Goal: Contribute content: Add original content to the website for others to see

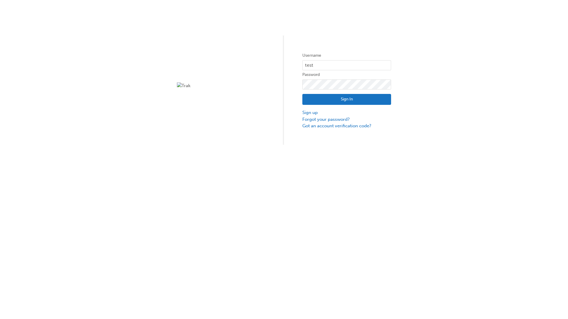
type input "test.e2e.user31"
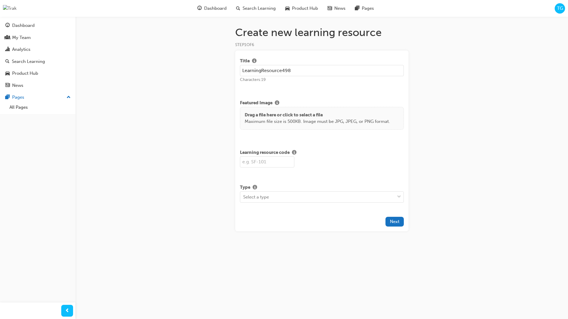
type input "LearningResource498"
type input "LR498"
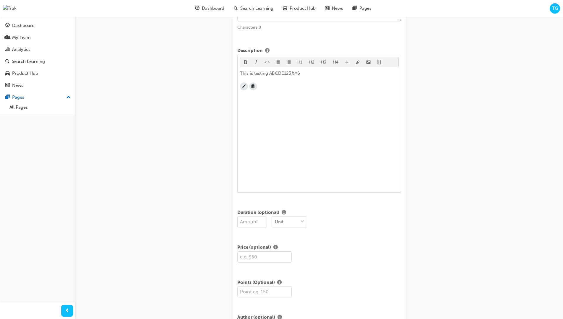
scroll to position [143, 0]
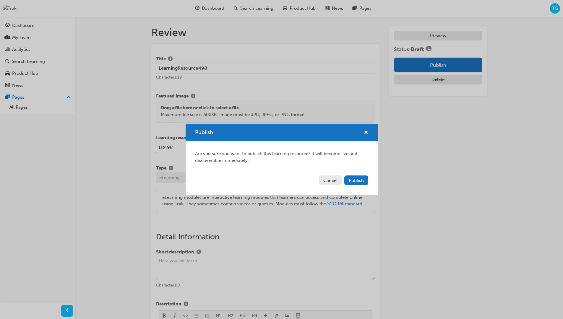
scroll to position [113, 0]
